Goal: Task Accomplishment & Management: Manage account settings

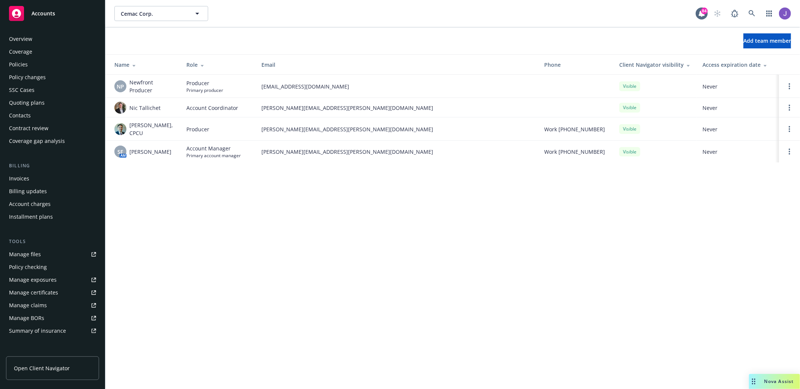
scroll to position [112, 0]
